Goal: Communication & Community: Answer question/provide support

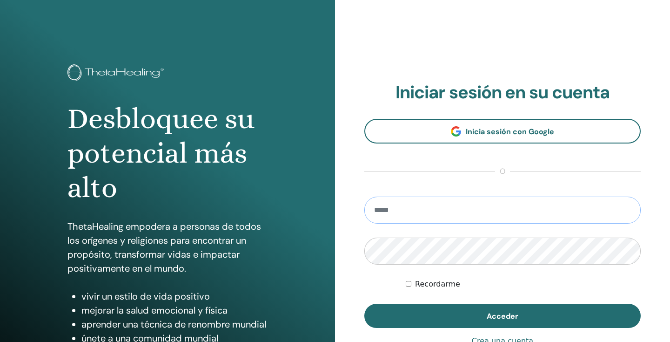
type input "**********"
click at [503, 316] on button "Acceder" at bounding box center [503, 316] width 277 height 24
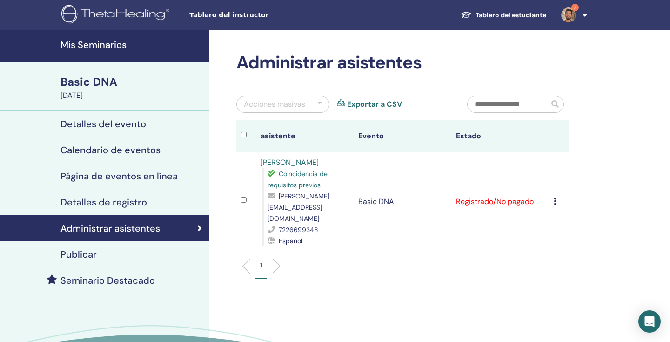
click at [579, 21] on link "7" at bounding box center [573, 15] width 38 height 30
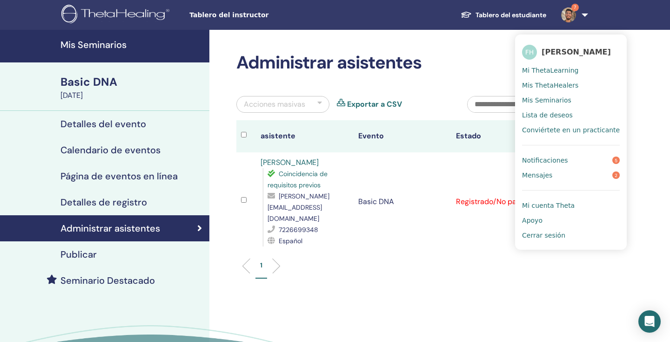
click at [553, 164] on span "Notificaciones" at bounding box center [545, 160] width 46 height 8
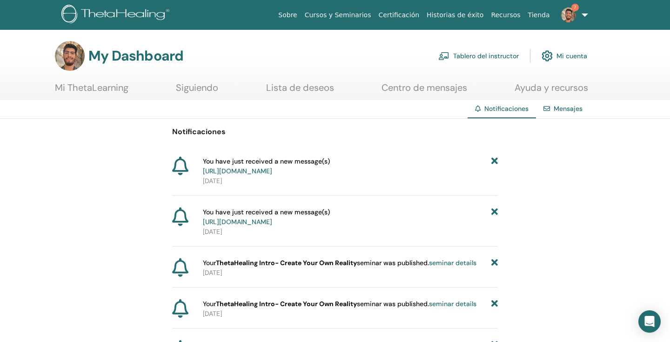
click at [578, 20] on link "7" at bounding box center [573, 15] width 38 height 30
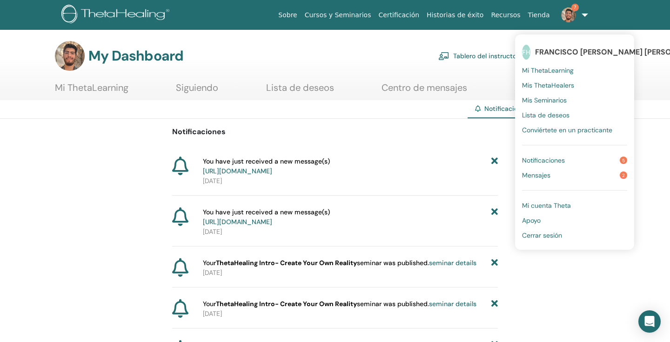
click at [552, 172] on link "Mensajes 2" at bounding box center [574, 175] width 105 height 15
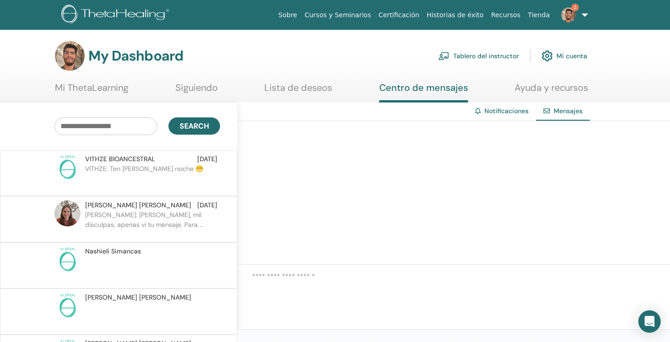
click at [147, 184] on p "VITHZE: Ten linda noche 😁" at bounding box center [152, 178] width 135 height 28
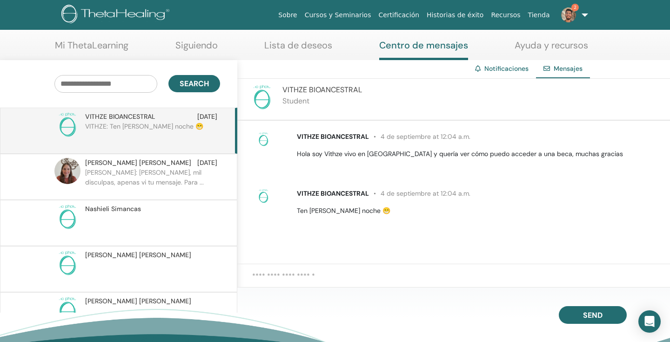
scroll to position [46, 0]
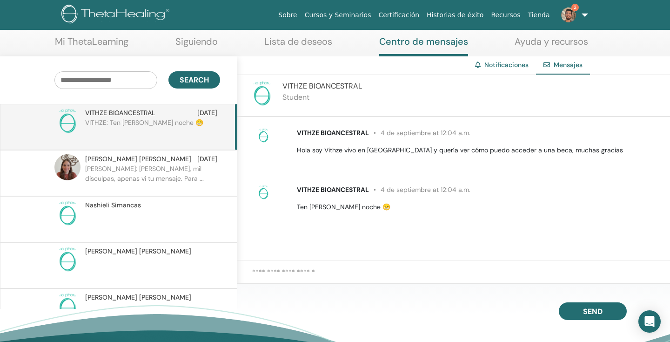
click at [377, 267] on textarea at bounding box center [461, 277] width 418 height 21
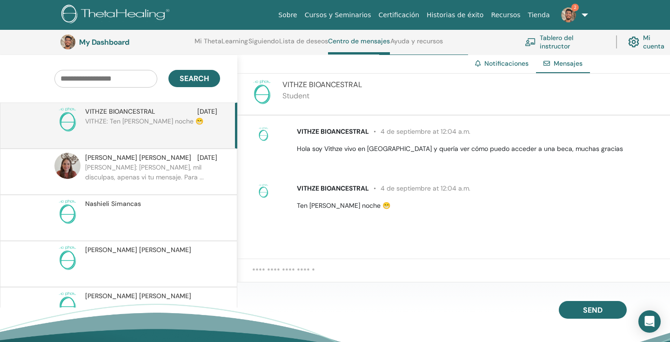
scroll to position [73, 0]
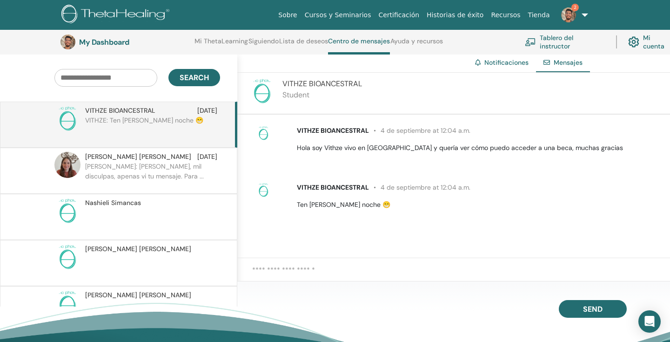
click at [314, 271] on textarea at bounding box center [461, 274] width 418 height 21
click at [256, 94] on img at bounding box center [262, 91] width 26 height 26
click at [316, 82] on span "VITHZE BIOANCESTRAL" at bounding box center [323, 84] width 80 height 10
click at [267, 123] on div "VITHZE BIOANCESTRAL 4 de septiembre at 12:04 a.m. Hola soy Vithze vivo en puert…" at bounding box center [461, 139] width 418 height 34
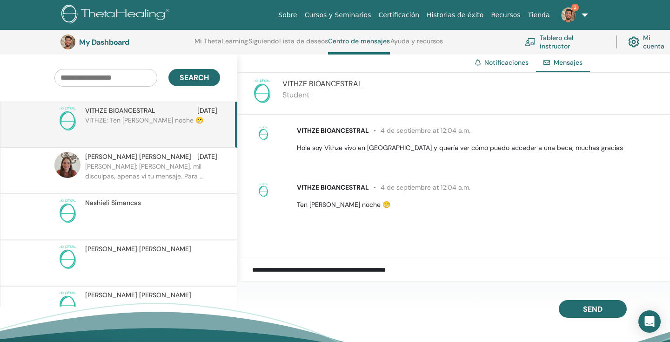
click at [436, 271] on textarea "**********" at bounding box center [461, 274] width 418 height 21
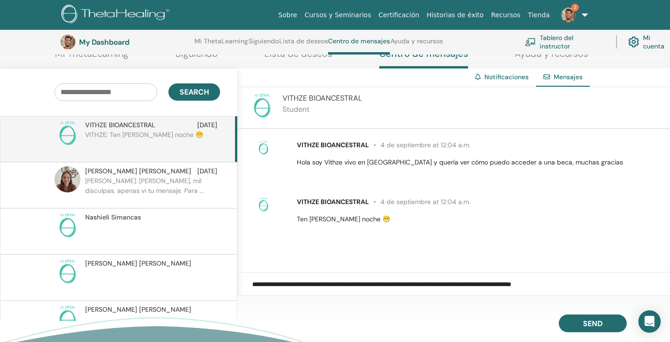
scroll to position [58, 0]
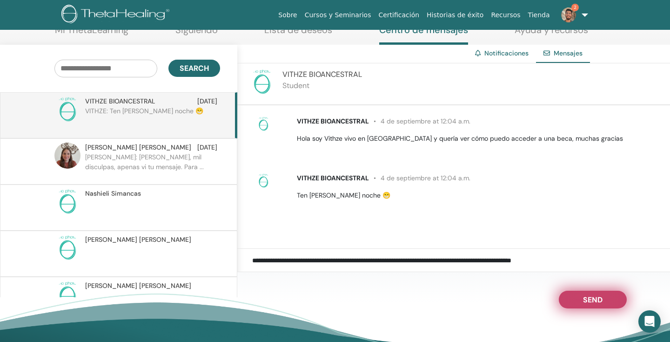
type textarea "**********"
click at [585, 301] on span "Send" at bounding box center [593, 298] width 20 height 7
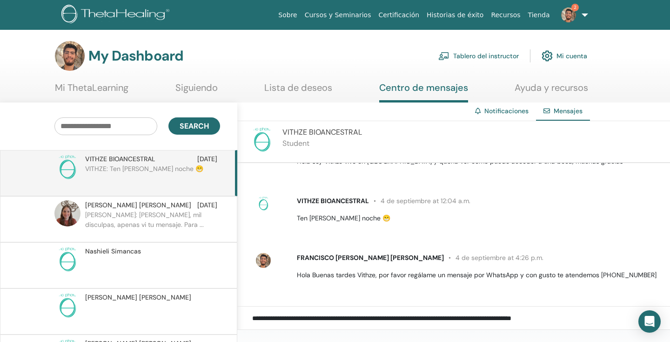
scroll to position [0, 0]
click at [161, 168] on p "VITHZE: Ten linda noche 😁" at bounding box center [152, 178] width 135 height 28
click at [355, 198] on span "VITHZE BIOANCESTRAL" at bounding box center [333, 200] width 72 height 8
click at [373, 204] on span "4 de septiembre at 12:04 a.m." at bounding box center [420, 200] width 102 height 8
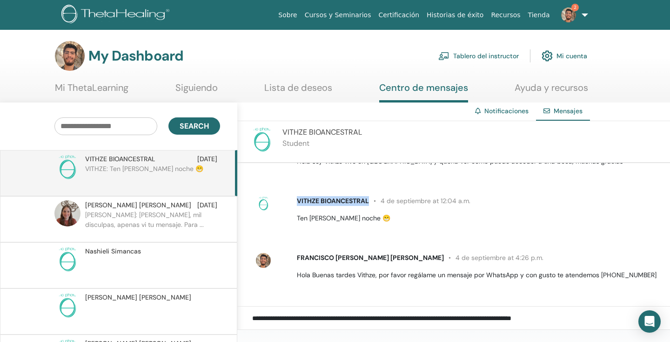
drag, startPoint x: 370, startPoint y: 200, endPoint x: 296, endPoint y: 200, distance: 74.0
click at [296, 200] on div "VITHZE BIOANCESTRAL 4 de septiembre at 12:04 a.m. Ten linda noche 😁" at bounding box center [478, 209] width 377 height 27
copy span "VITHZE BIOANCESTRAL"
click at [567, 14] on img at bounding box center [569, 14] width 15 height 15
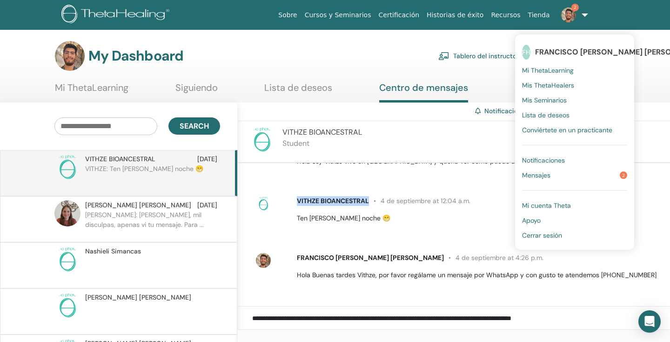
click at [540, 176] on span "Mensajes" at bounding box center [536, 175] width 28 height 8
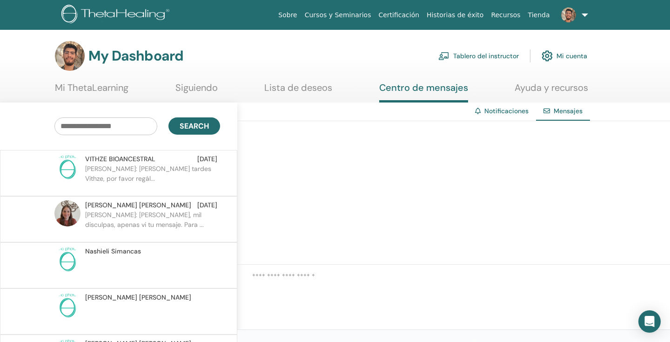
click at [577, 17] on span at bounding box center [569, 14] width 22 height 7
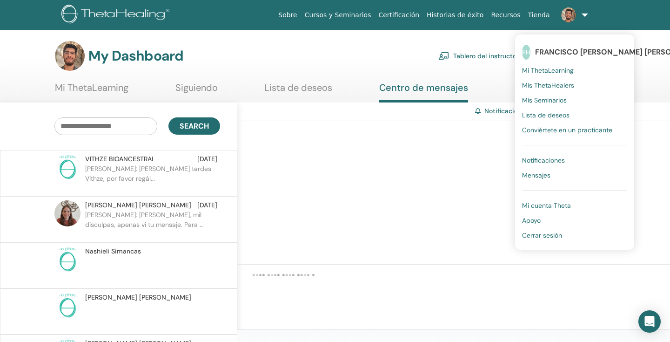
click at [541, 159] on span "Notificaciones" at bounding box center [543, 160] width 43 height 8
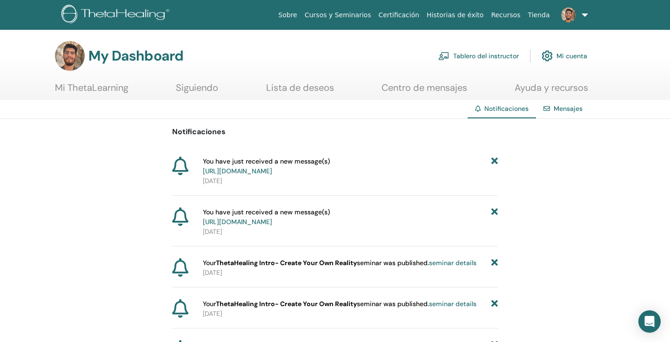
click at [573, 17] on img at bounding box center [569, 14] width 15 height 15
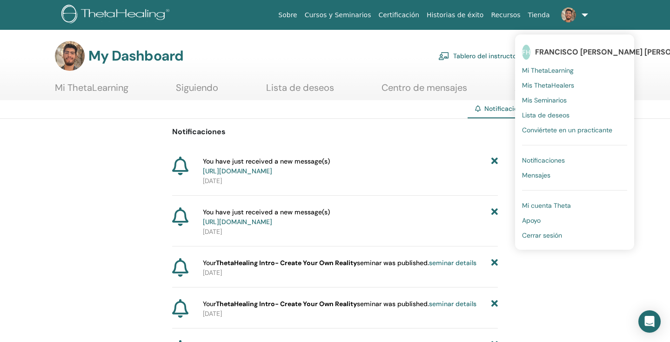
click at [348, 54] on div "My Dashboard Tablero del instructor Mi cuenta" at bounding box center [321, 56] width 533 height 30
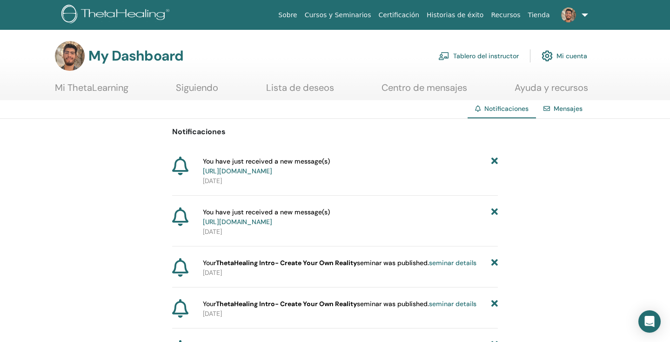
click at [433, 93] on link "Centro de mensajes" at bounding box center [425, 91] width 86 height 18
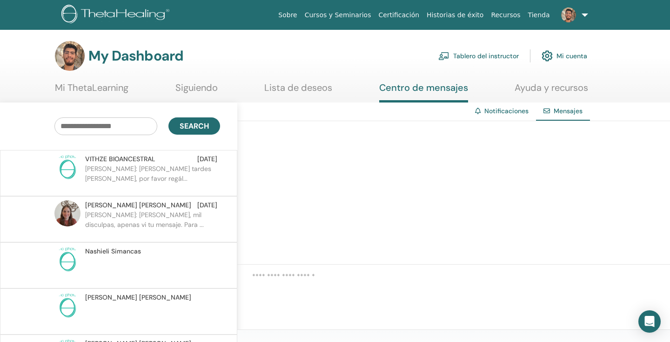
click at [176, 179] on p "[PERSON_NAME]: [PERSON_NAME] tardes [PERSON_NAME], por favor regál..." at bounding box center [152, 178] width 135 height 28
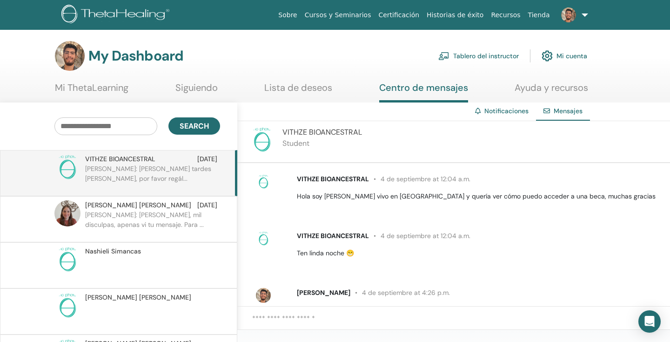
scroll to position [35, 0]
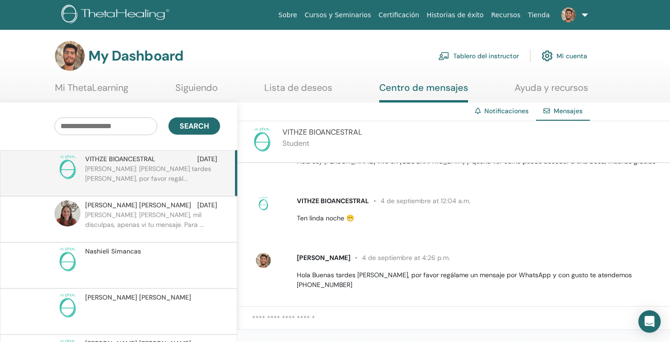
click at [336, 310] on div at bounding box center [453, 323] width 433 height 34
click at [339, 318] on textarea at bounding box center [461, 323] width 418 height 21
click at [596, 316] on textarea "**********" at bounding box center [461, 323] width 418 height 21
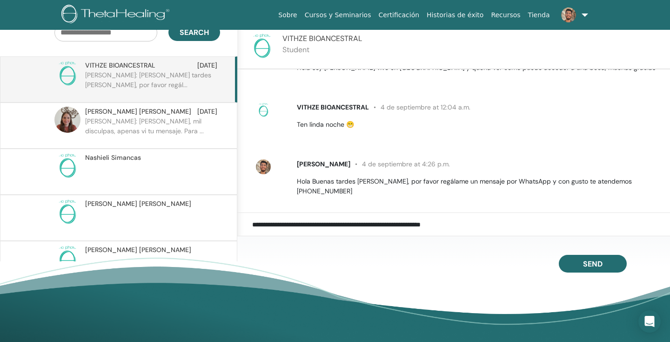
scroll to position [127, 0]
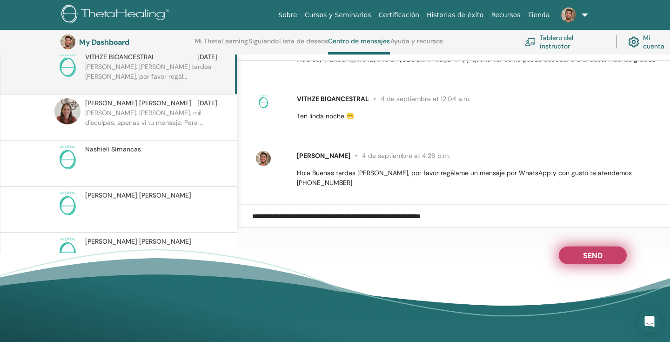
type textarea "**********"
click at [588, 257] on span "Send" at bounding box center [593, 253] width 20 height 7
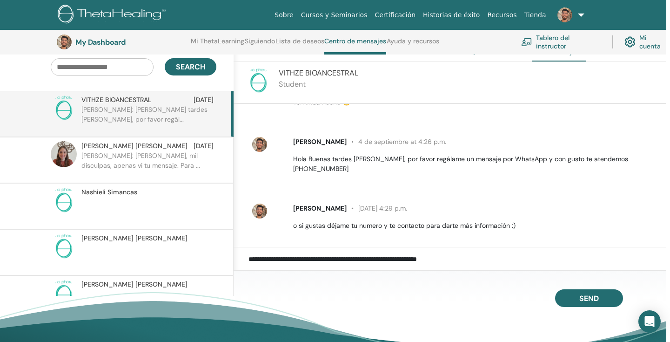
scroll to position [39, 0]
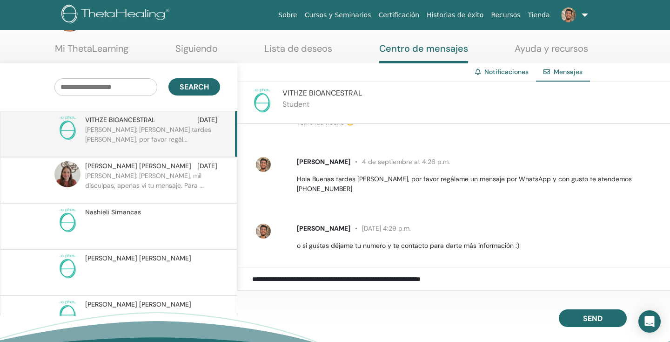
click at [179, 177] on p "Daniela C.: Hola, mil disculpas, apenas vi tu mensaje. Para ..." at bounding box center [152, 185] width 135 height 28
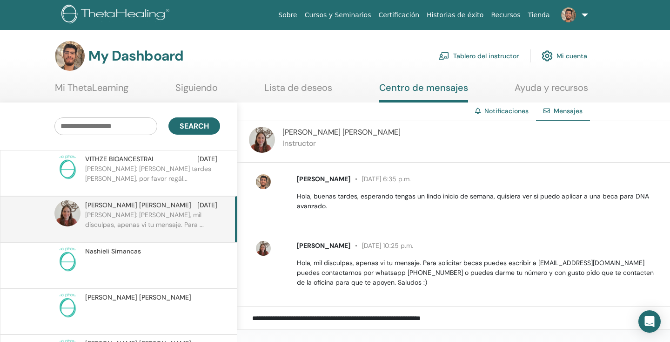
click at [112, 88] on link "Mi ThetaLearning" at bounding box center [92, 91] width 74 height 18
